Goal: Navigation & Orientation: Find specific page/section

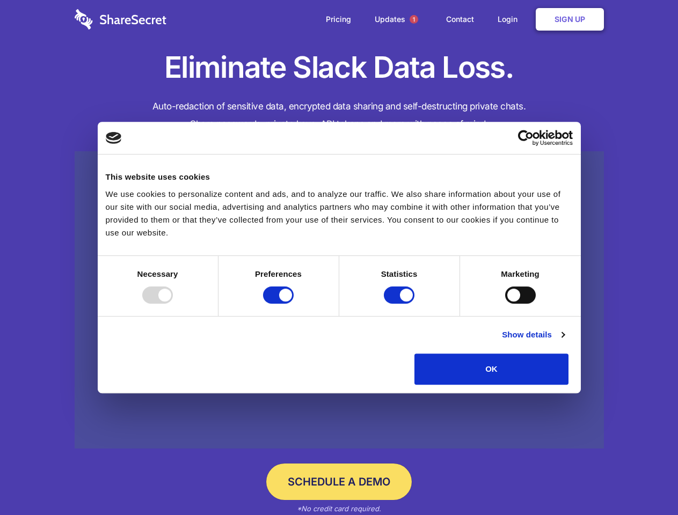
click at [173, 304] on div at bounding box center [157, 295] width 31 height 17
click at [294, 304] on input "Preferences" at bounding box center [278, 295] width 31 height 17
checkbox input "false"
click at [400, 304] on input "Statistics" at bounding box center [399, 295] width 31 height 17
checkbox input "false"
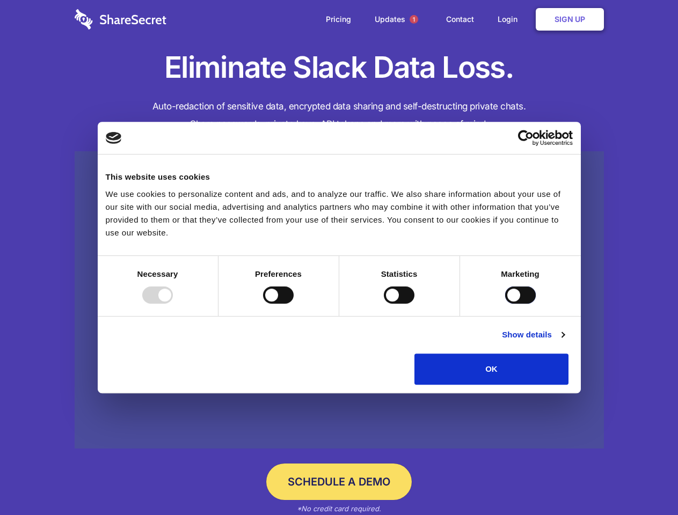
click at [505, 304] on input "Marketing" at bounding box center [520, 295] width 31 height 17
checkbox input "true"
click at [564, 341] on link "Show details" at bounding box center [533, 335] width 62 height 13
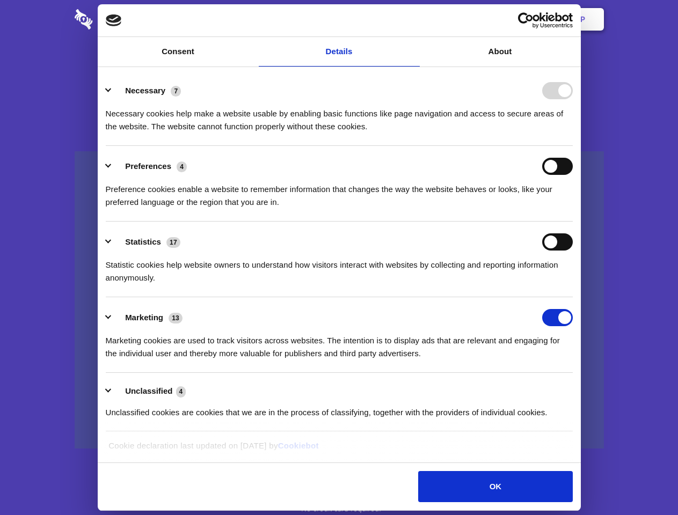
click at [573, 133] on div "Necessary cookies help make a website usable by enabling basic functions like p…" at bounding box center [339, 116] width 467 height 34
click at [413, 19] on span "1" at bounding box center [414, 19] width 9 height 9
